Goal: Task Accomplishment & Management: Use online tool/utility

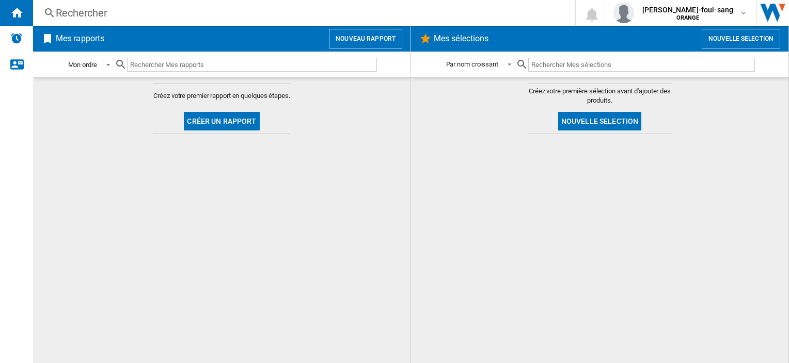
click at [98, 59] on md-select-value "Mon ordre" at bounding box center [90, 65] width 47 height 24
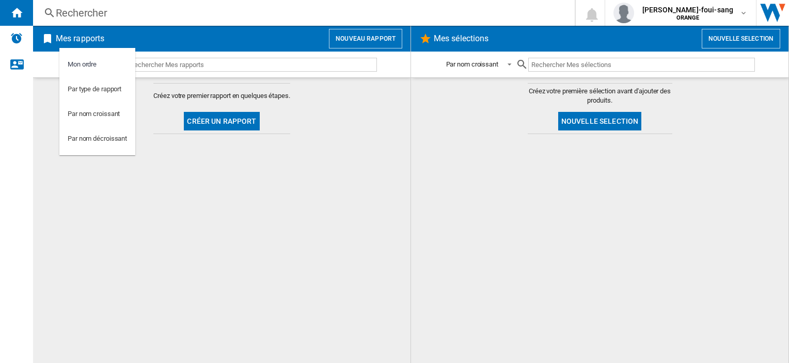
click at [229, 89] on md-backdrop at bounding box center [394, 181] width 789 height 363
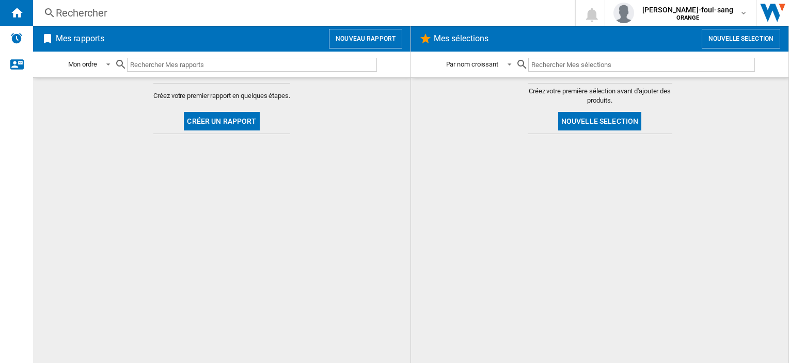
click at [385, 37] on button "Nouveau rapport" at bounding box center [365, 39] width 73 height 20
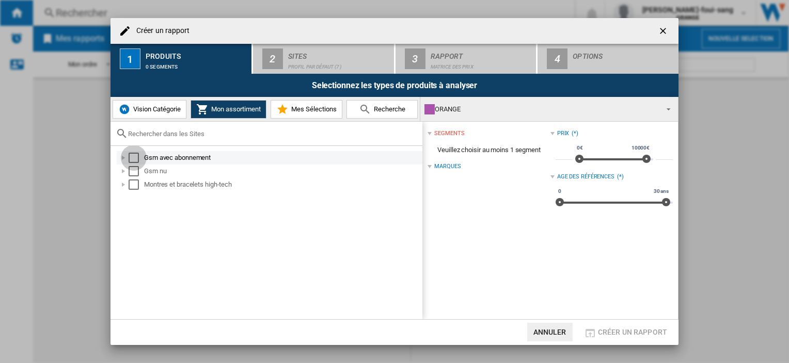
click at [135, 159] on div "Select" at bounding box center [134, 158] width 10 height 10
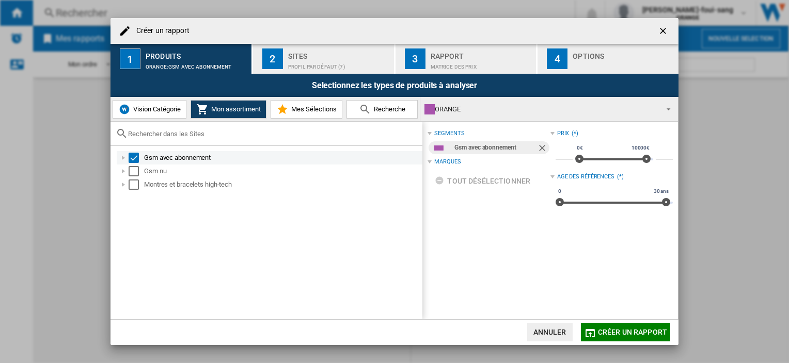
click at [135, 159] on div "Select" at bounding box center [134, 158] width 10 height 10
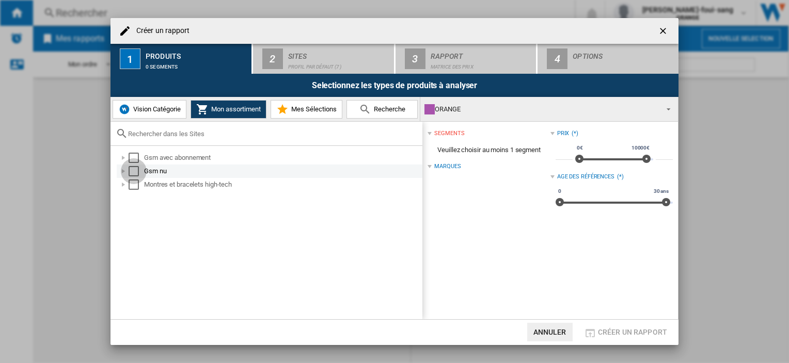
click at [137, 171] on div "Select" at bounding box center [134, 171] width 10 height 10
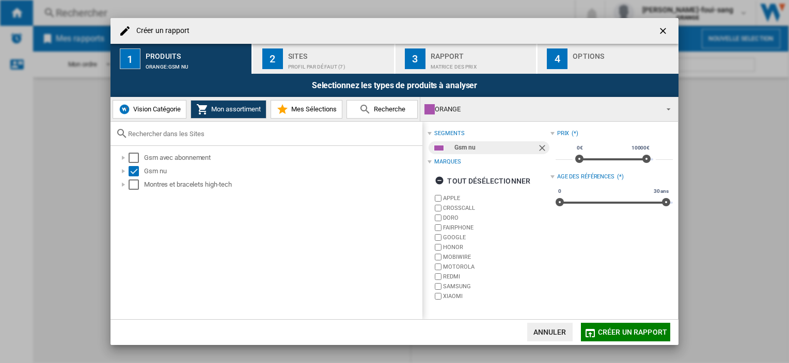
click at [308, 65] on div "Profil par défaut (7)" at bounding box center [339, 64] width 102 height 11
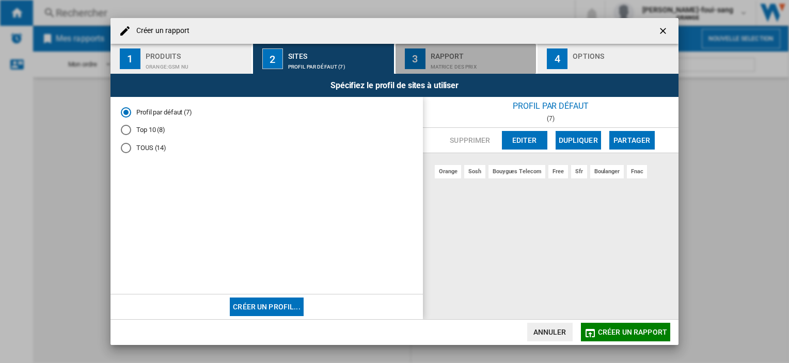
click at [457, 65] on div "Matrice des prix" at bounding box center [481, 64] width 102 height 11
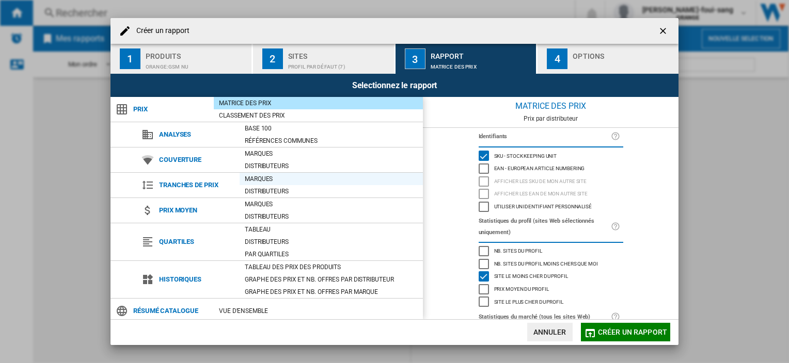
click at [265, 181] on div "Marques" at bounding box center [330, 179] width 183 height 10
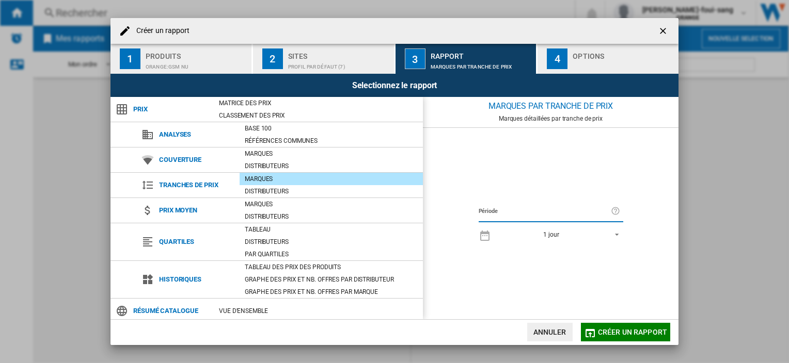
click at [266, 181] on div "Marques" at bounding box center [330, 179] width 183 height 10
click at [273, 192] on div "Distributeurs" at bounding box center [330, 191] width 183 height 10
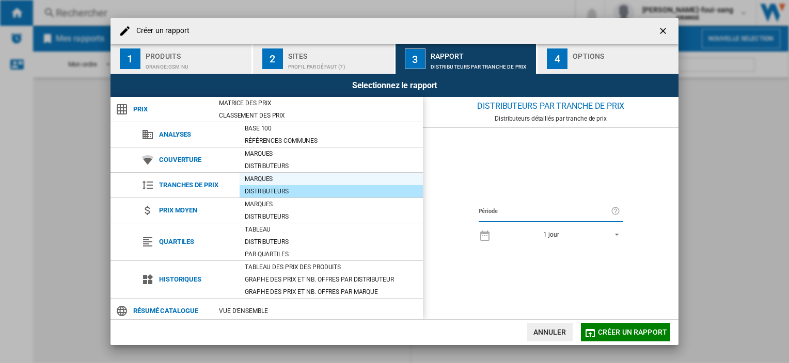
click at [278, 178] on div "Marques" at bounding box center [330, 179] width 183 height 10
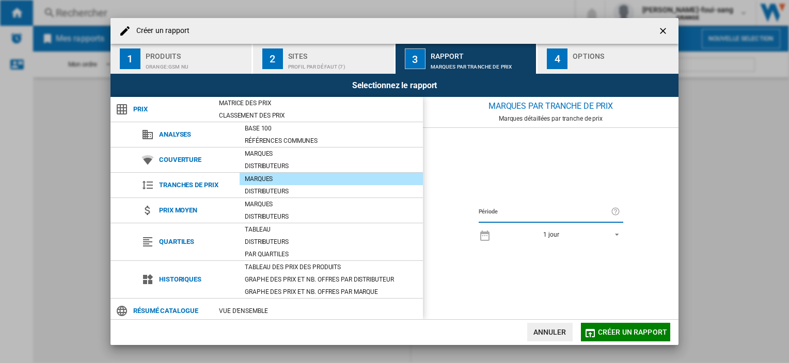
click at [589, 237] on span "1 jour" at bounding box center [551, 235] width 108 height 9
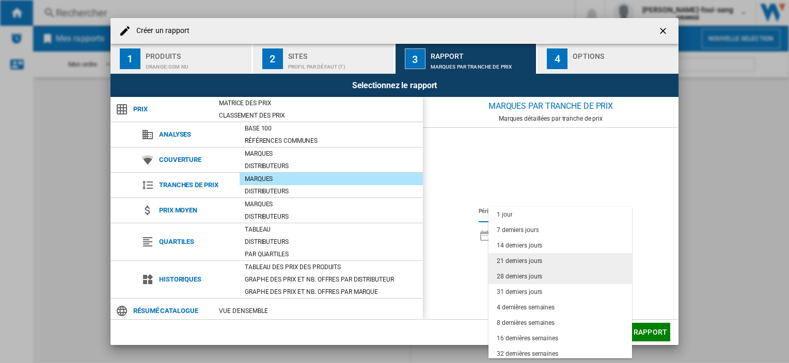
drag, startPoint x: 527, startPoint y: 261, endPoint x: 526, endPoint y: 271, distance: 10.9
click at [526, 271] on md-content "1 jour 7 derniers jours 14 derniers jours 21 derniers jours 28 derniers jours 3…" at bounding box center [559, 283] width 143 height 152
click at [526, 275] on div "28 derniers jours" at bounding box center [519, 277] width 45 height 9
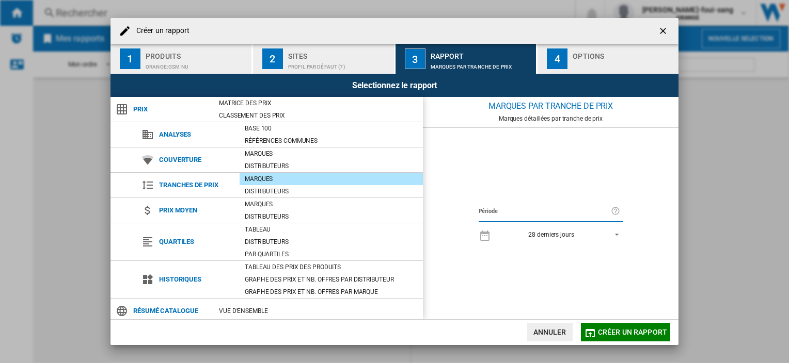
click at [625, 329] on span "Créer un rapport" at bounding box center [632, 332] width 69 height 8
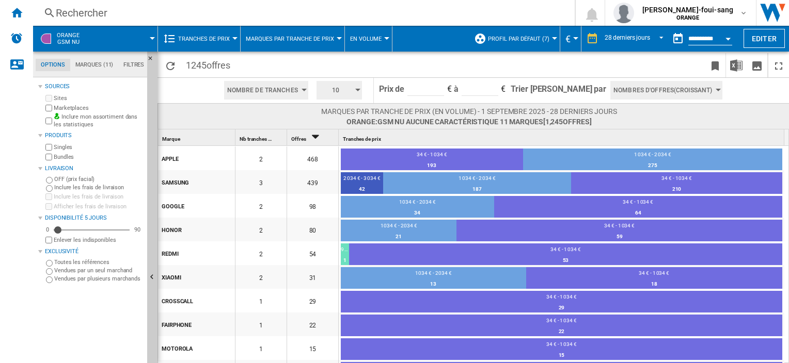
click at [447, 164] on div "193" at bounding box center [432, 166] width 182 height 10
click at [448, 158] on div "34 € - 1 034 €" at bounding box center [432, 155] width 182 height 9
click at [633, 90] on span "Nombres d'offres(Croissant)" at bounding box center [662, 90] width 99 height 19
click at [633, 90] on md-backdrop at bounding box center [394, 181] width 789 height 363
click at [367, 39] on span "En volume" at bounding box center [365, 39] width 31 height 7
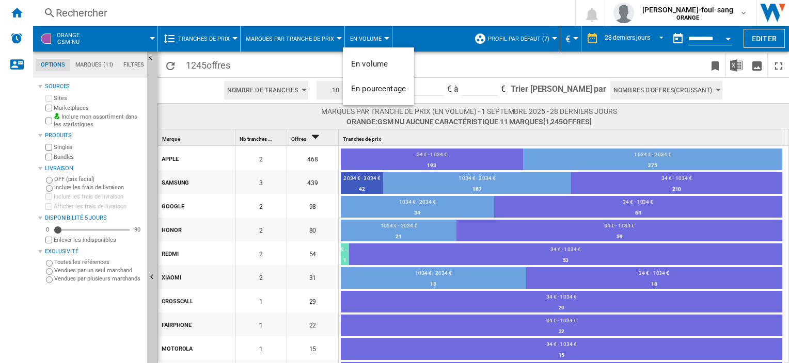
click at [310, 30] on md-backdrop at bounding box center [394, 181] width 789 height 363
click at [315, 36] on span "Marques par tranche de prix" at bounding box center [290, 39] width 88 height 7
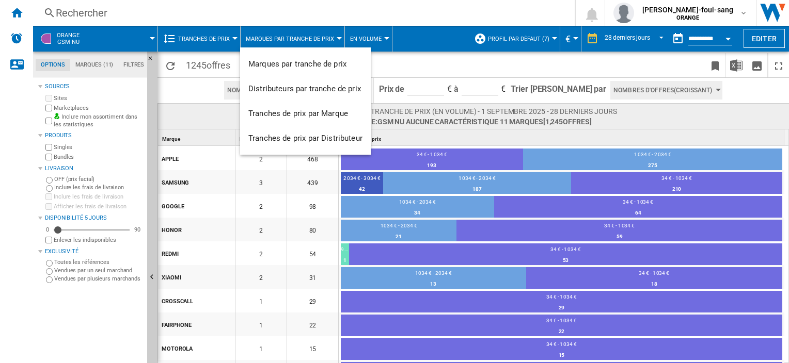
click at [368, 30] on md-backdrop at bounding box center [394, 181] width 789 height 363
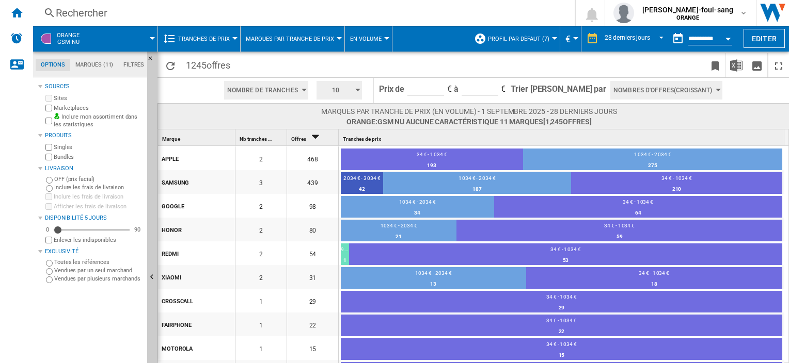
click at [368, 36] on span "En volume" at bounding box center [365, 39] width 31 height 7
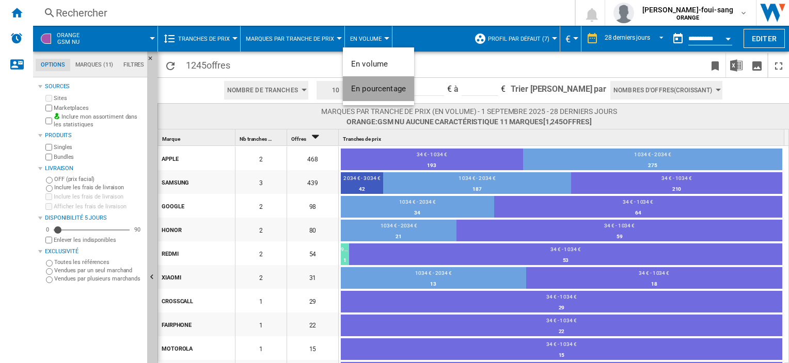
click at [374, 83] on button "En pourcentage" at bounding box center [378, 88] width 71 height 25
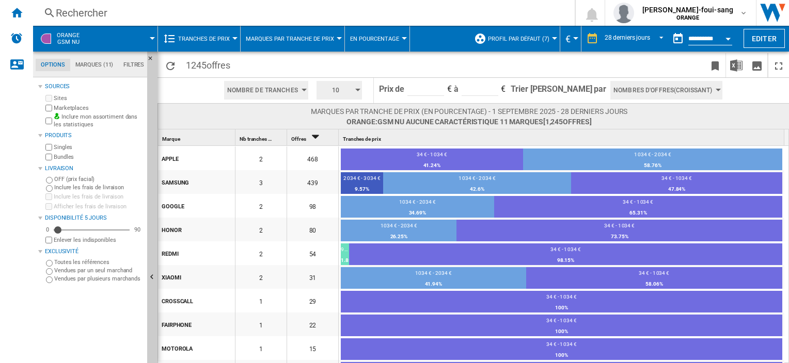
click at [292, 43] on button "Marques par tranche de prix" at bounding box center [292, 39] width 93 height 26
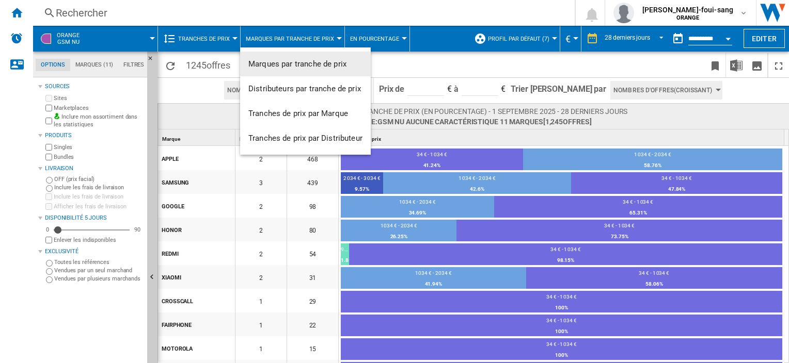
click at [414, 61] on md-backdrop at bounding box center [394, 181] width 789 height 363
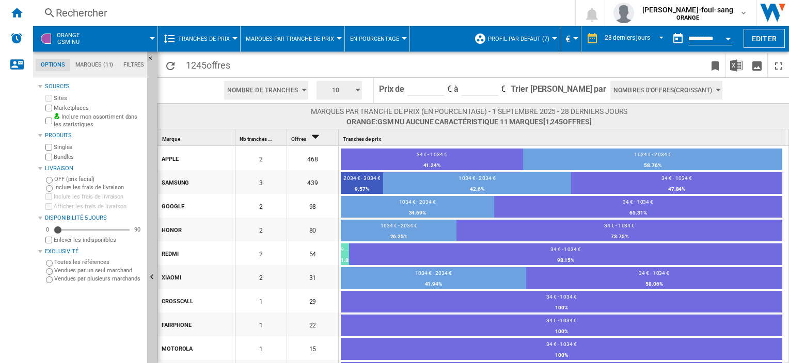
click at [351, 94] on span "10" at bounding box center [335, 90] width 32 height 19
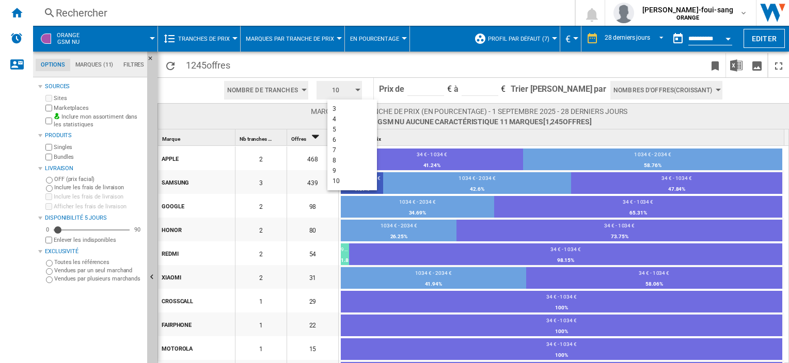
click at [362, 94] on md-backdrop at bounding box center [394, 181] width 789 height 363
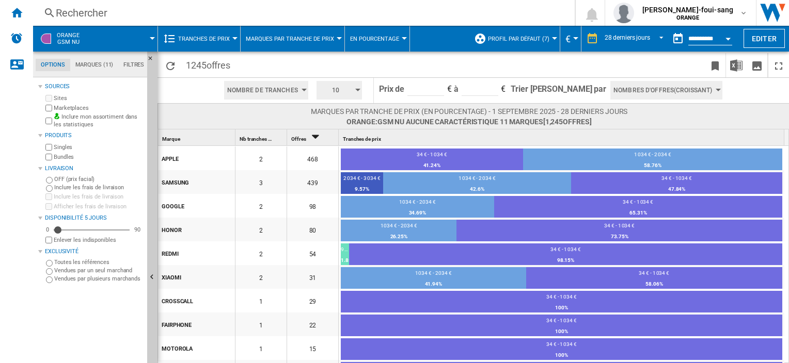
click at [273, 36] on span "Marques par tranche de prix" at bounding box center [290, 39] width 88 height 7
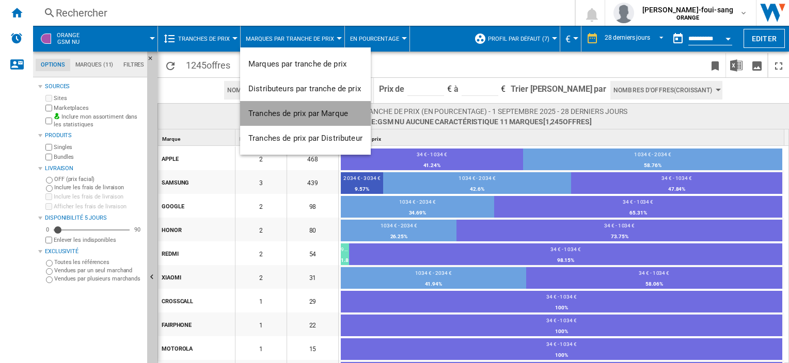
click at [297, 118] on span "Tranches de prix par Marque" at bounding box center [298, 113] width 100 height 9
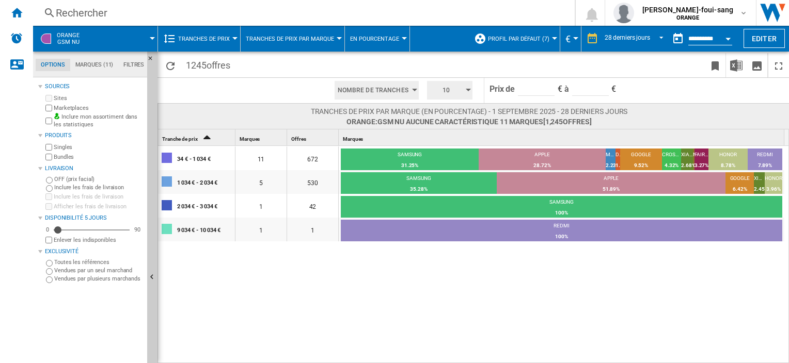
click at [260, 33] on button "Tranches de prix par Marque" at bounding box center [292, 39] width 93 height 26
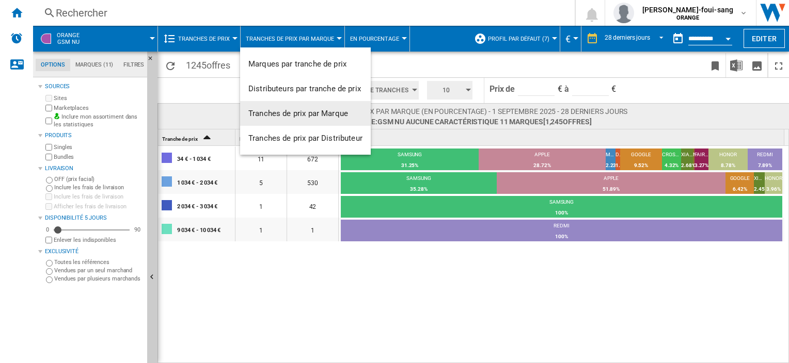
click at [201, 110] on md-backdrop at bounding box center [394, 181] width 789 height 363
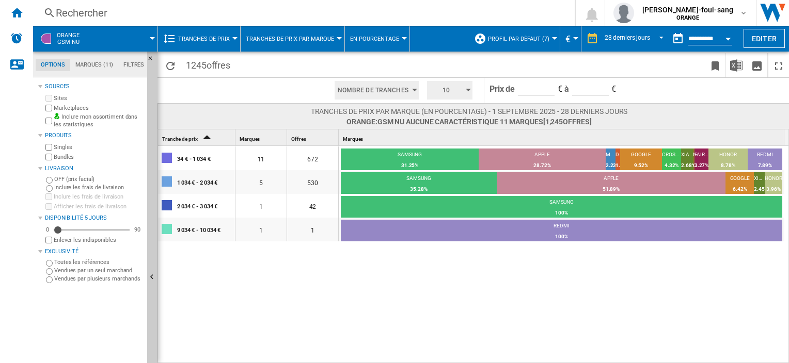
click at [309, 37] on span "Tranches de prix par Marque" at bounding box center [290, 39] width 88 height 7
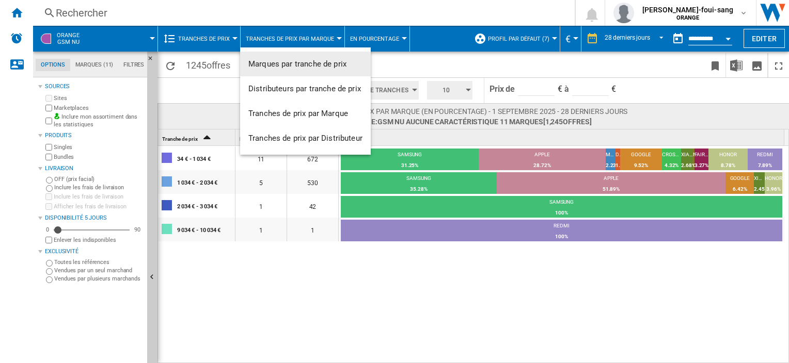
click at [96, 38] on md-backdrop at bounding box center [394, 181] width 789 height 363
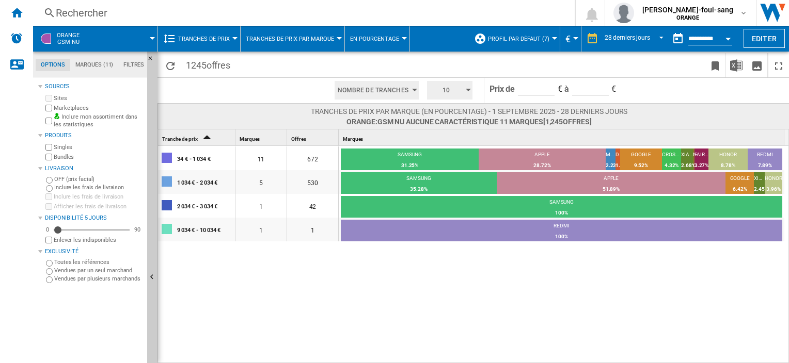
click at [67, 37] on span "ORANGE Gsm nu" at bounding box center [68, 38] width 23 height 13
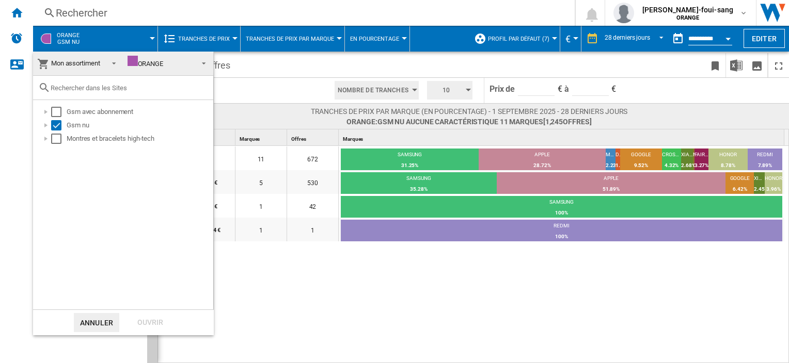
click at [209, 39] on md-backdrop at bounding box center [394, 181] width 789 height 363
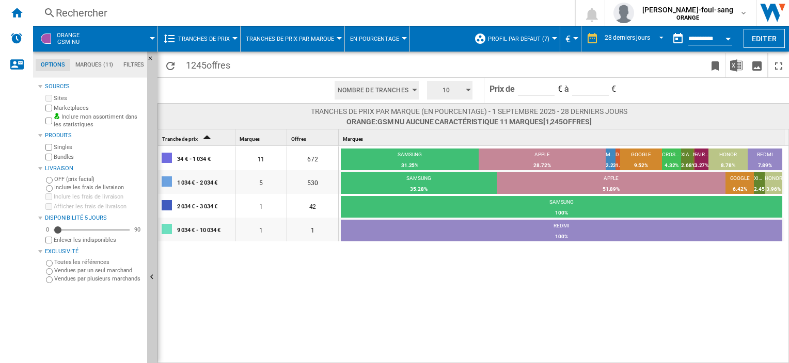
click at [209, 36] on span "Tranches de prix" at bounding box center [204, 39] width 52 height 7
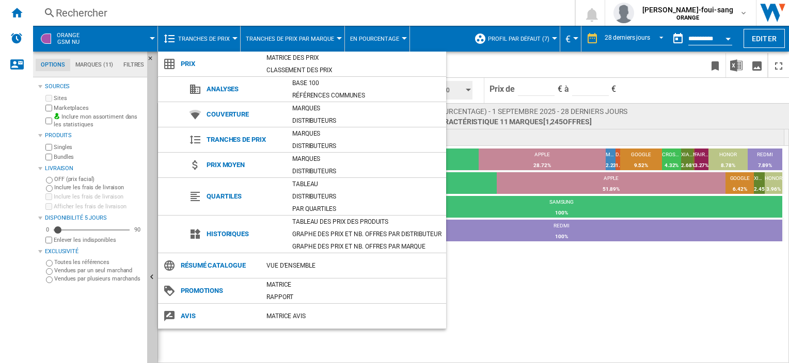
click at [209, 35] on md-backdrop at bounding box center [394, 181] width 789 height 363
